Goal: Transaction & Acquisition: Book appointment/travel/reservation

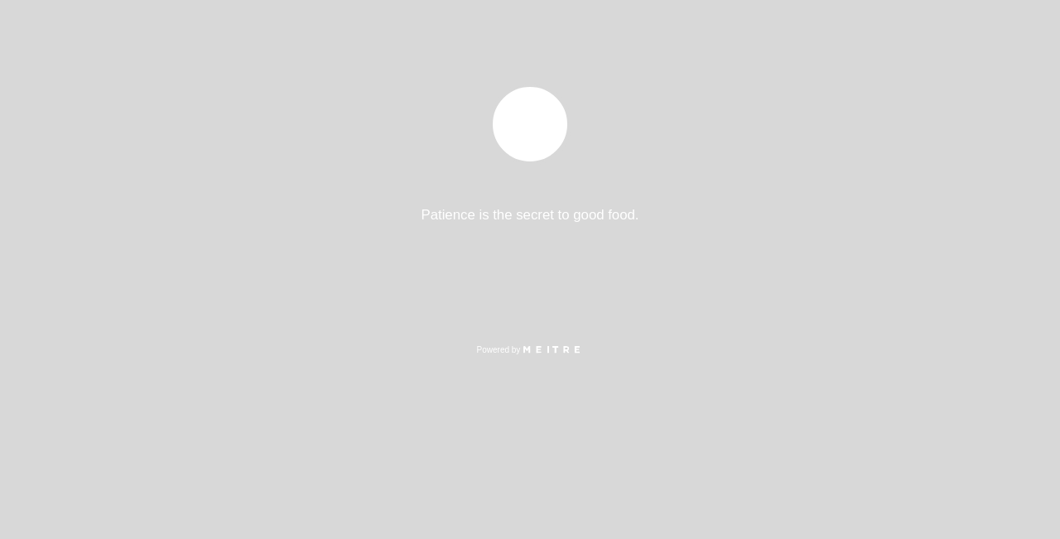
select select "es"
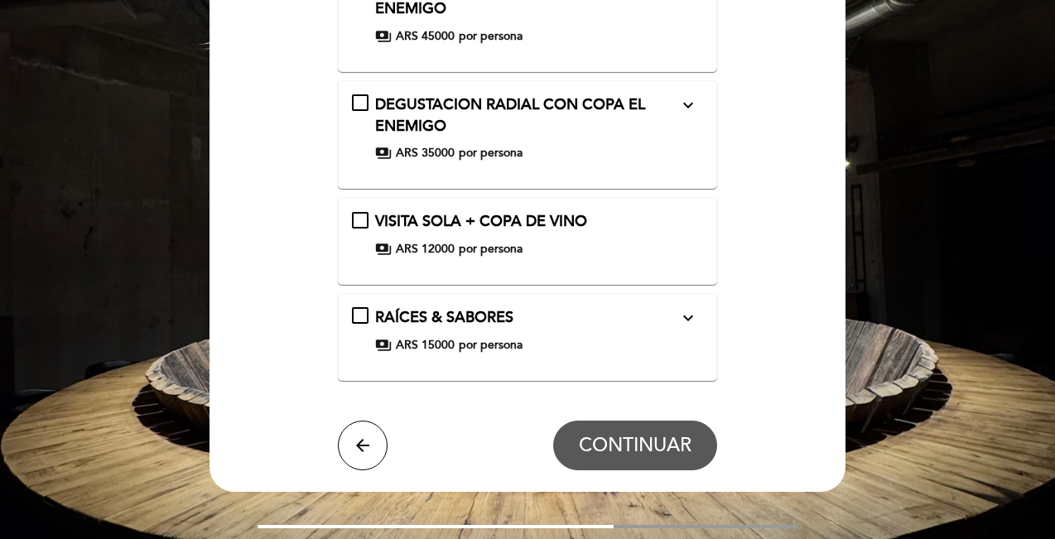
scroll to position [466, 0]
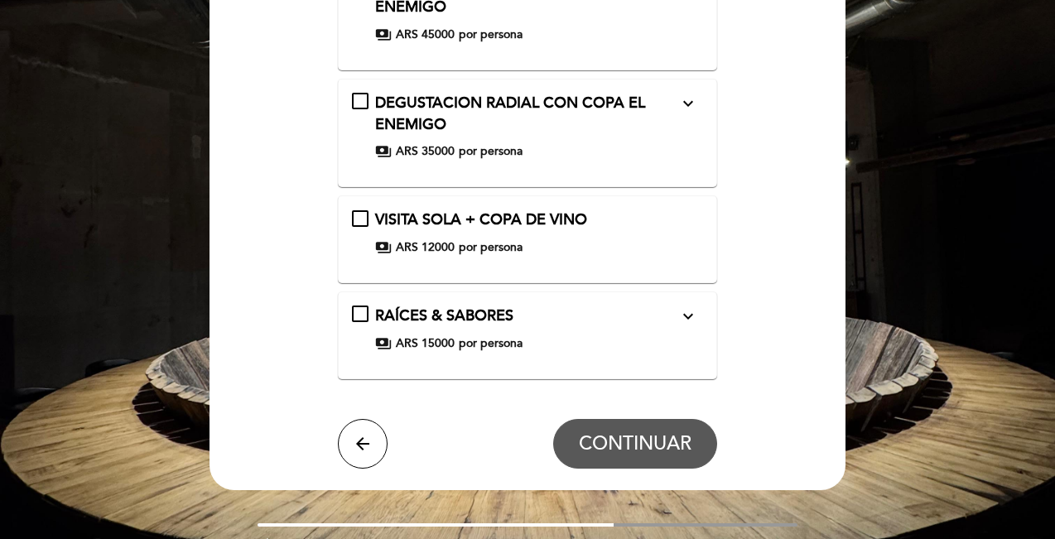
click at [687, 315] on icon "expand_more" at bounding box center [688, 316] width 20 height 20
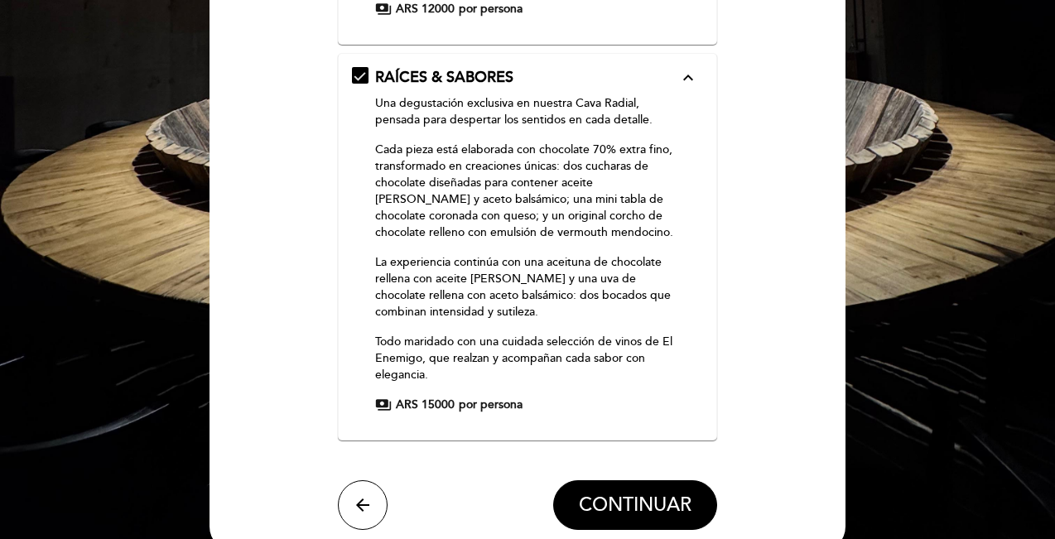
scroll to position [705, 0]
click at [644, 511] on button "CONTINUAR" at bounding box center [635, 505] width 164 height 50
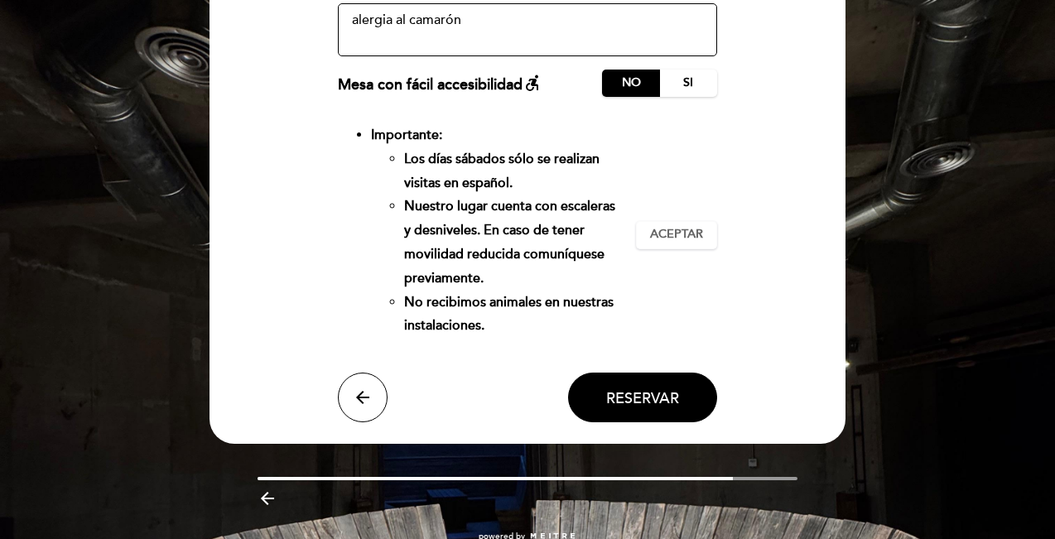
scroll to position [287, 0]
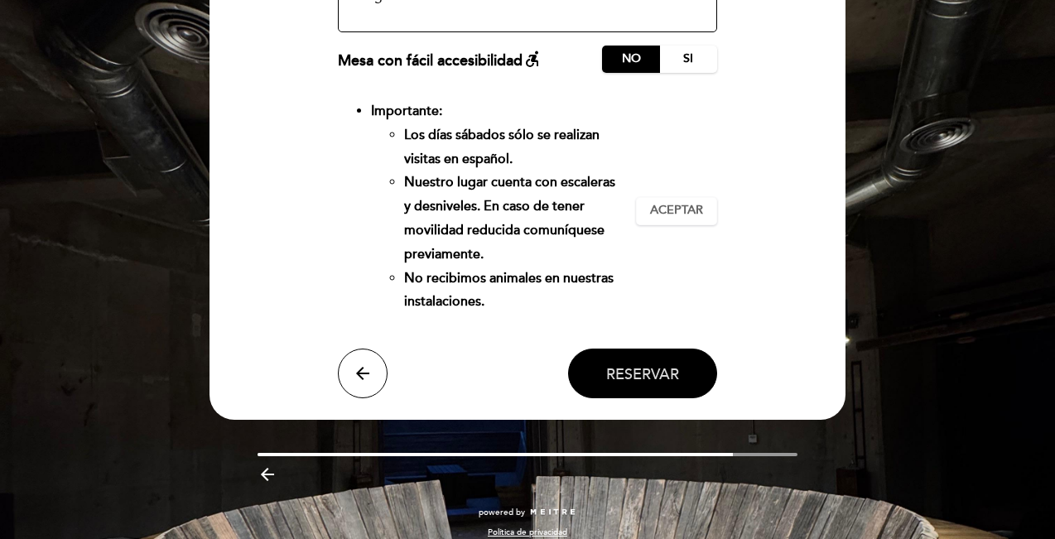
click at [666, 372] on span "Reservar" at bounding box center [642, 374] width 73 height 18
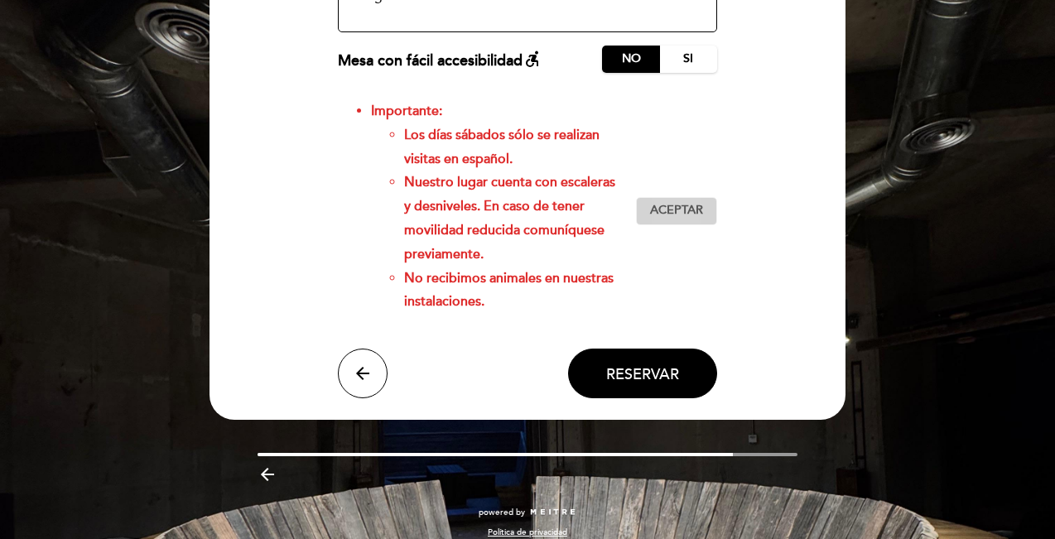
click at [678, 209] on span "Aceptar" at bounding box center [676, 210] width 53 height 17
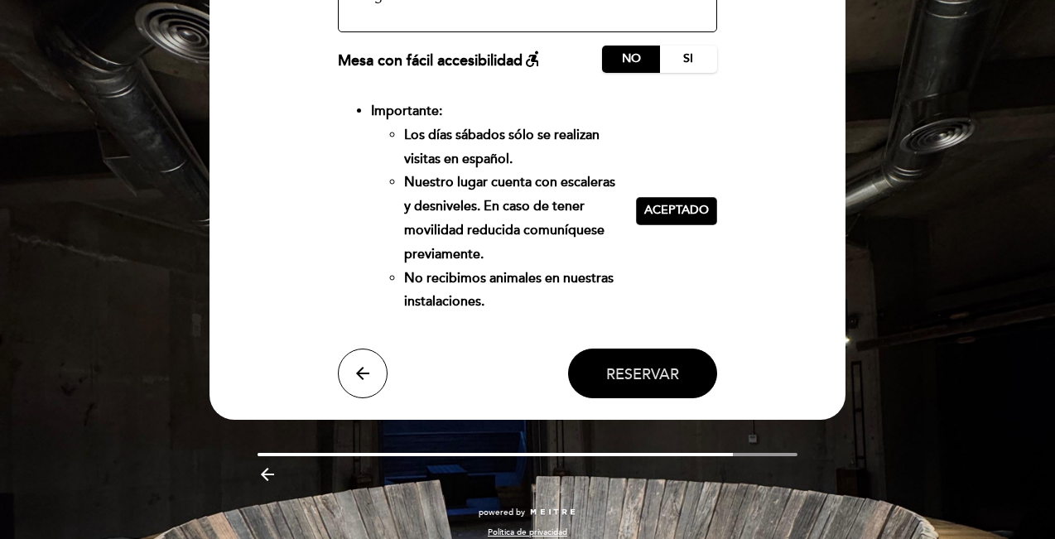
click at [656, 375] on span "Reservar" at bounding box center [642, 374] width 73 height 18
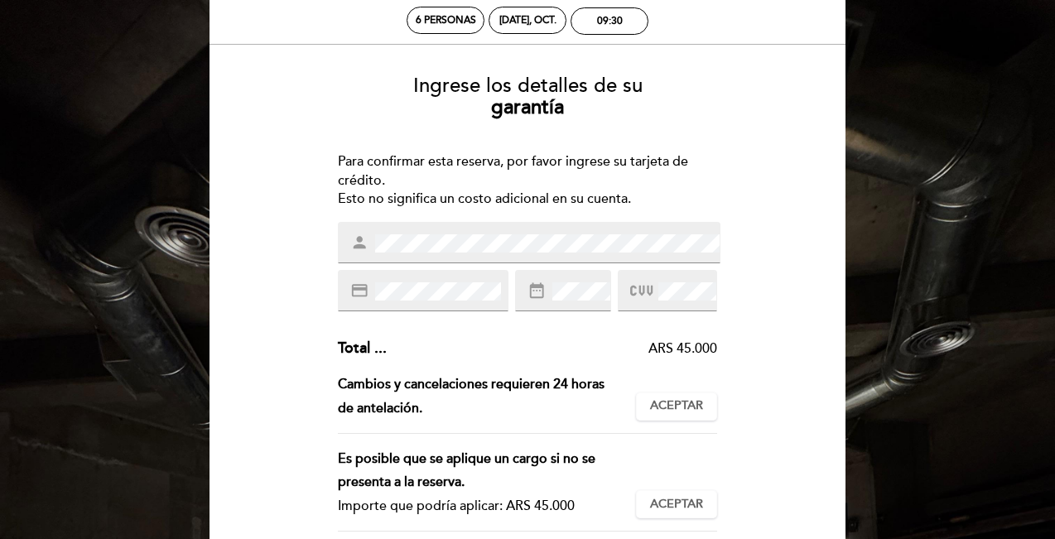
scroll to position [84, 0]
click at [678, 403] on span "Aceptar" at bounding box center [676, 405] width 53 height 17
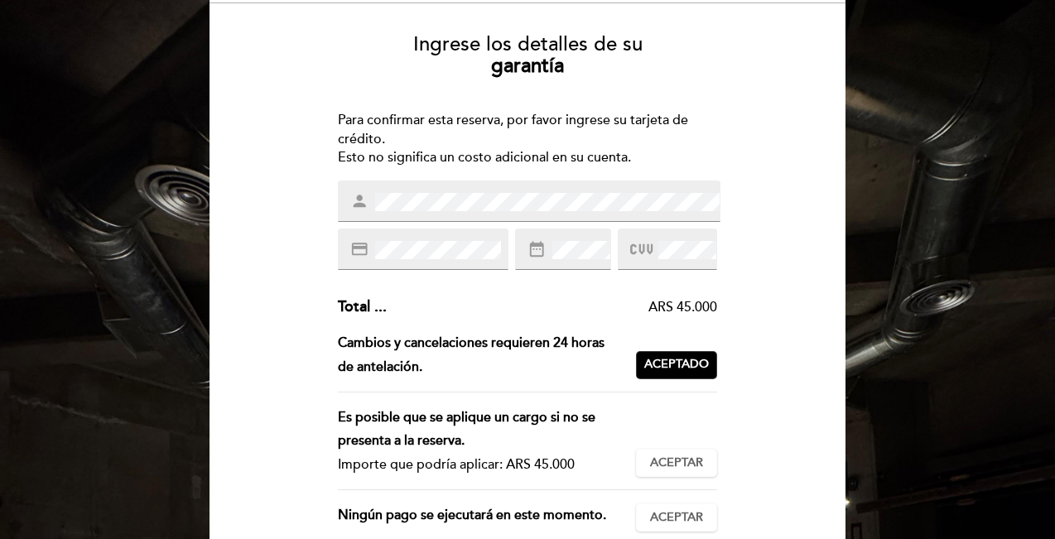
scroll to position [134, 0]
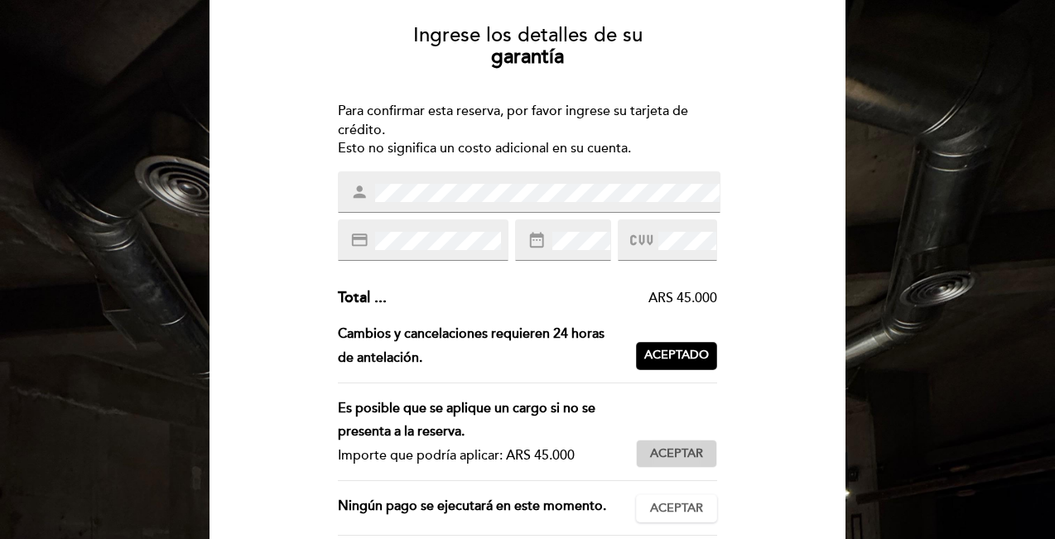
click at [685, 446] on span "Aceptar" at bounding box center [676, 454] width 53 height 17
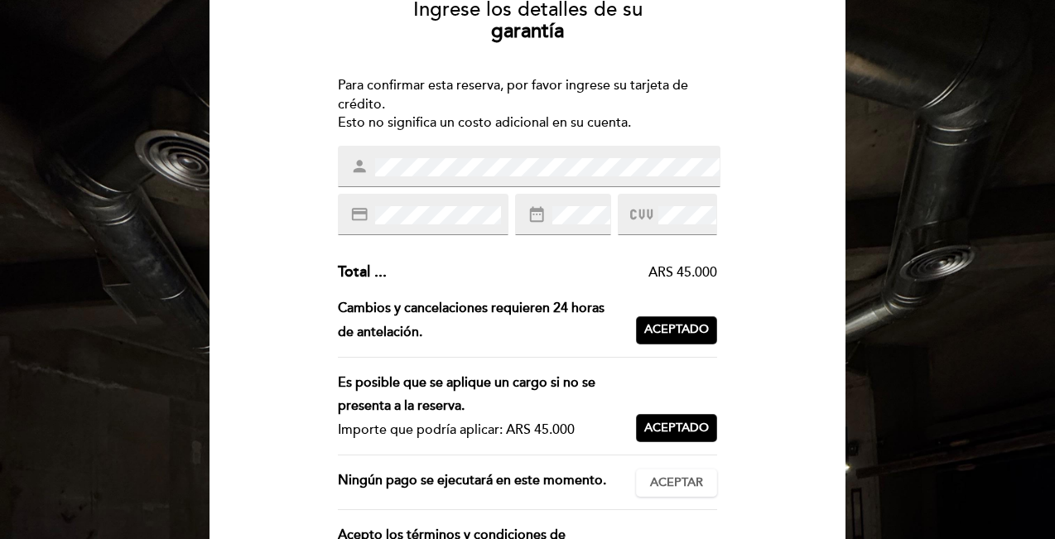
scroll to position [192, 0]
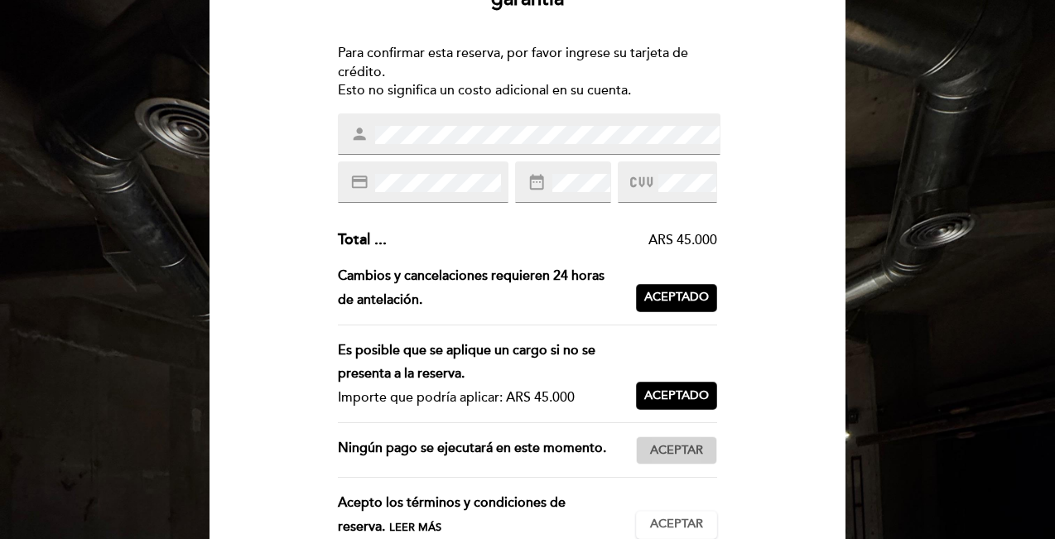
click at [685, 445] on span "Aceptar" at bounding box center [676, 450] width 53 height 17
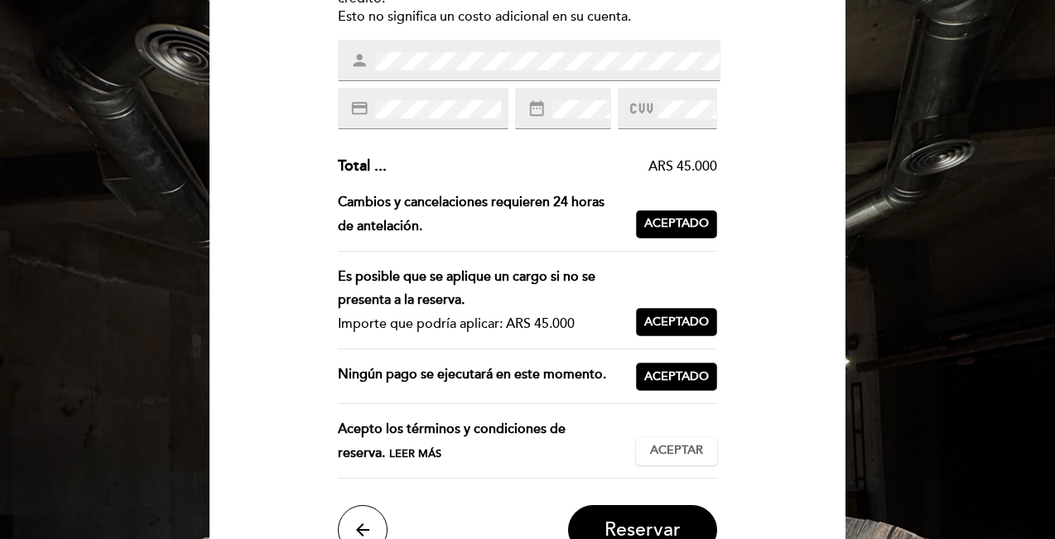
scroll to position [268, 0]
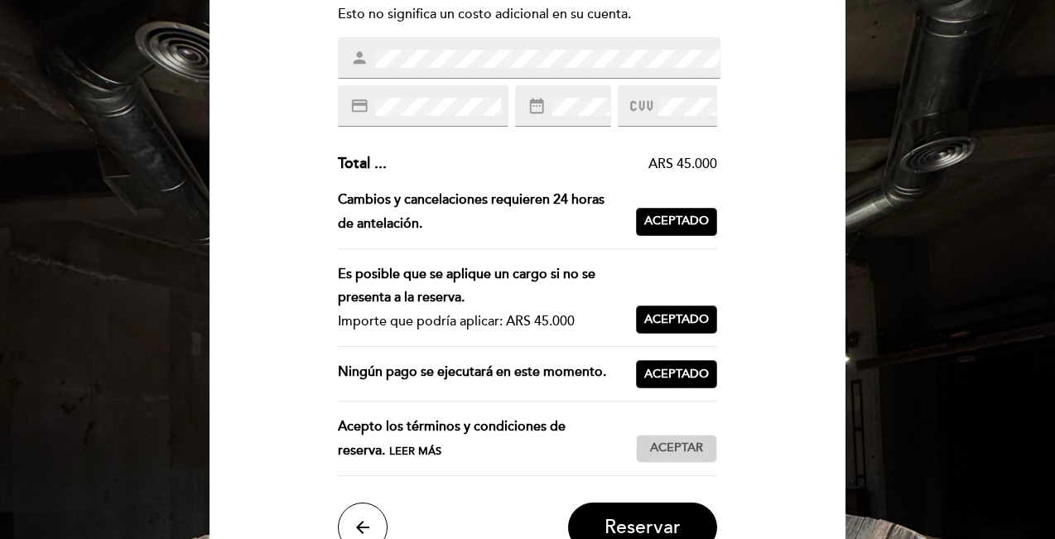
click at [685, 445] on span "Aceptar" at bounding box center [676, 448] width 53 height 17
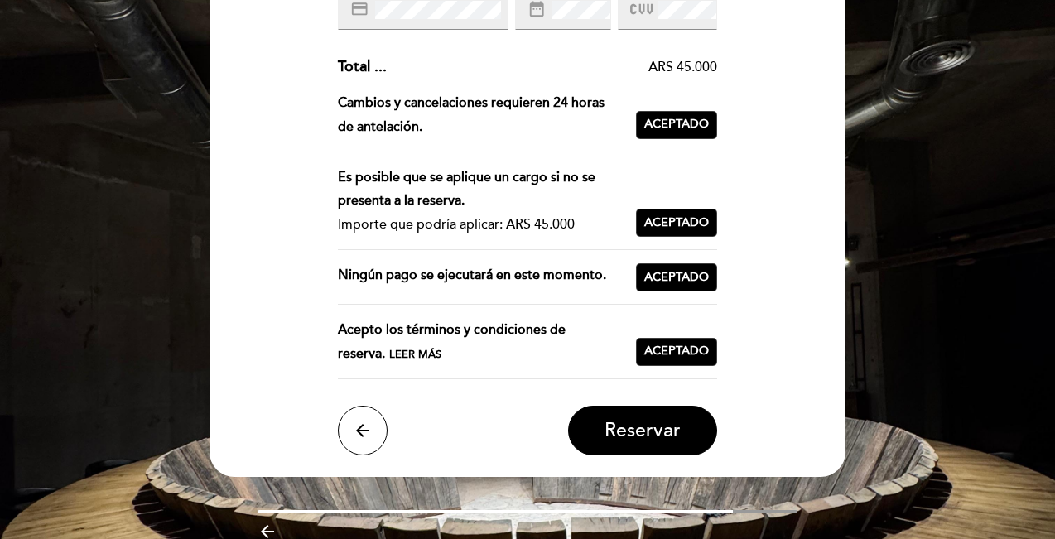
scroll to position [404, 0]
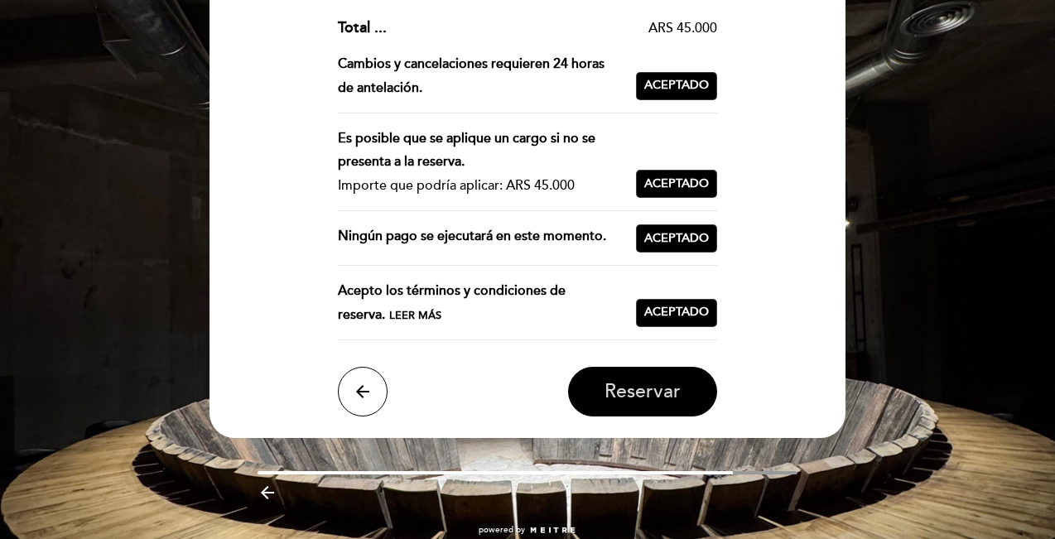
click at [669, 391] on span "Reservar" at bounding box center [643, 391] width 76 height 23
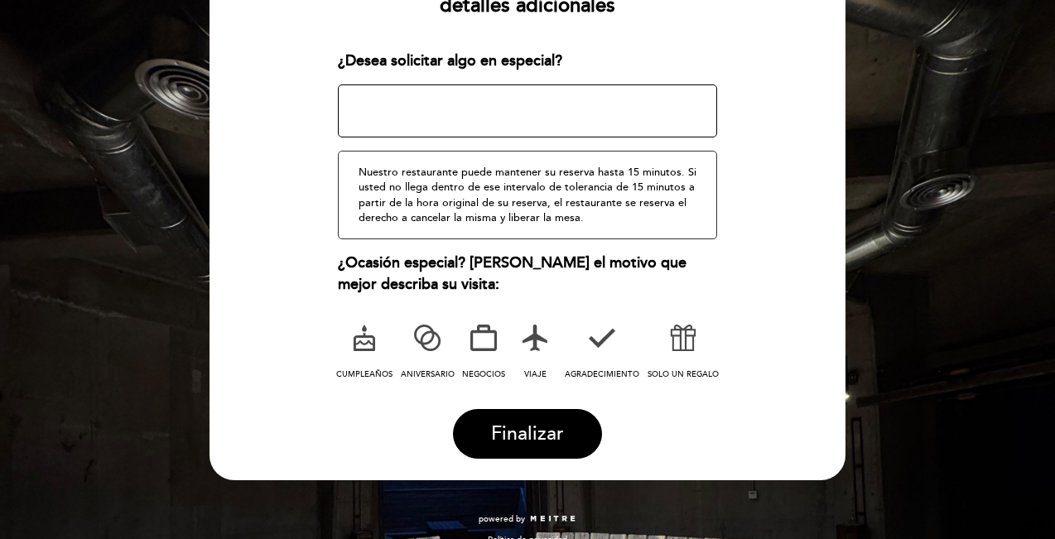
scroll to position [238, 0]
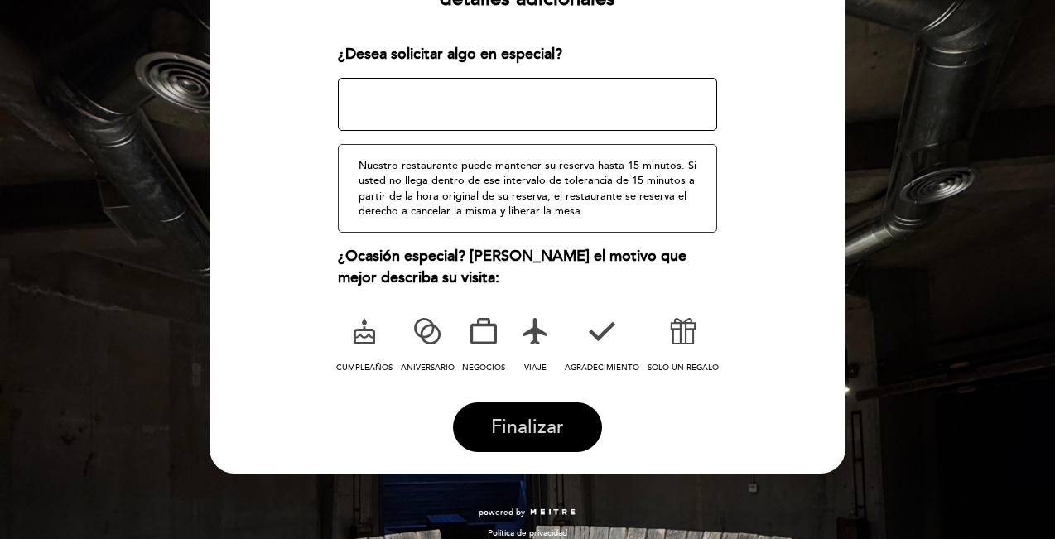
click at [539, 426] on span "Finalizar" at bounding box center [527, 427] width 73 height 23
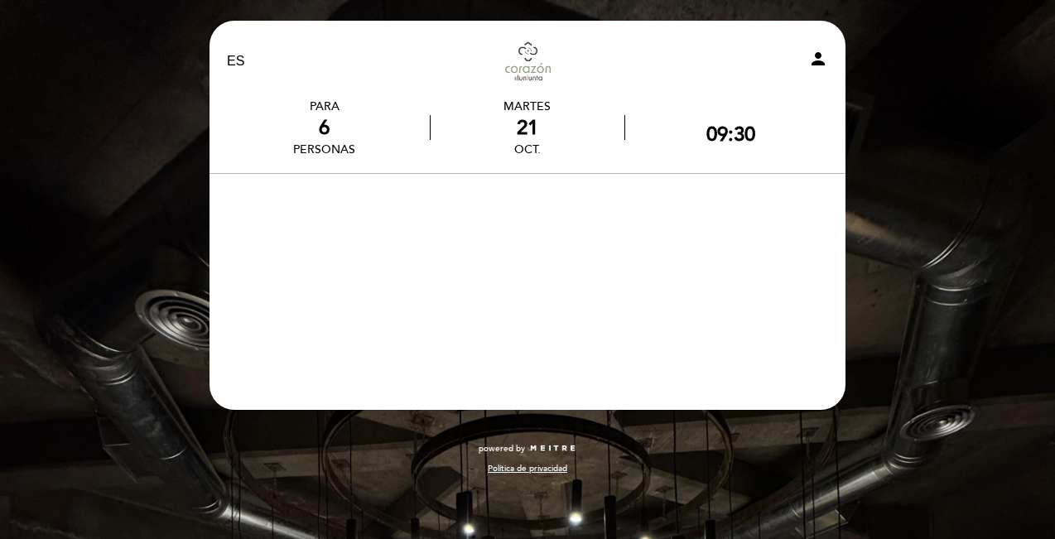
scroll to position [0, 0]
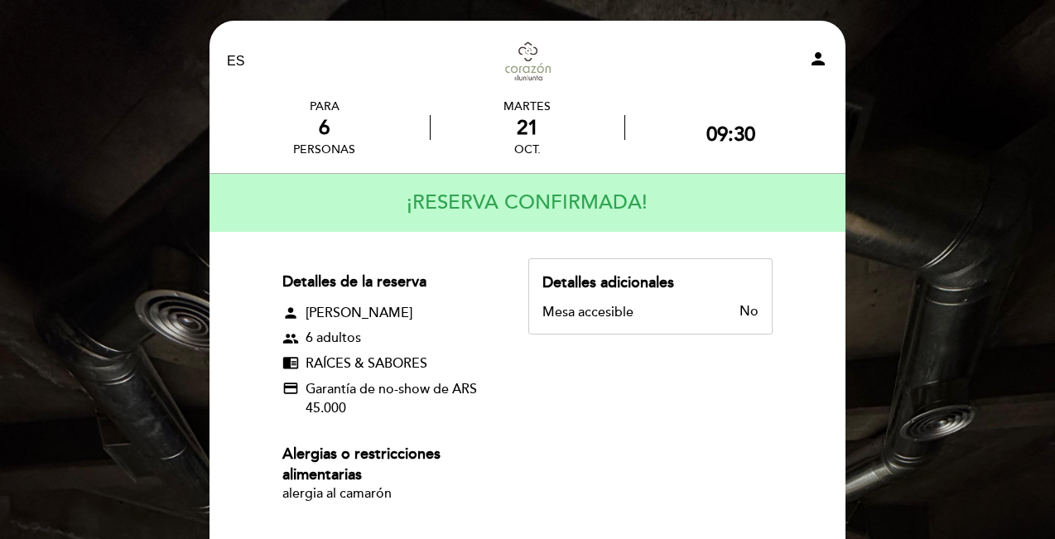
click at [531, 72] on link "[PERSON_NAME]" at bounding box center [527, 62] width 207 height 46
